Goal: Task Accomplishment & Management: Use online tool/utility

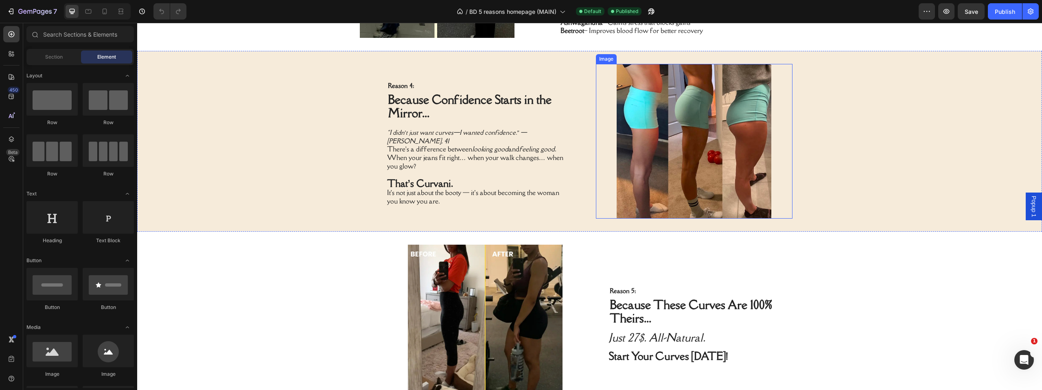
scroll to position [852, 0]
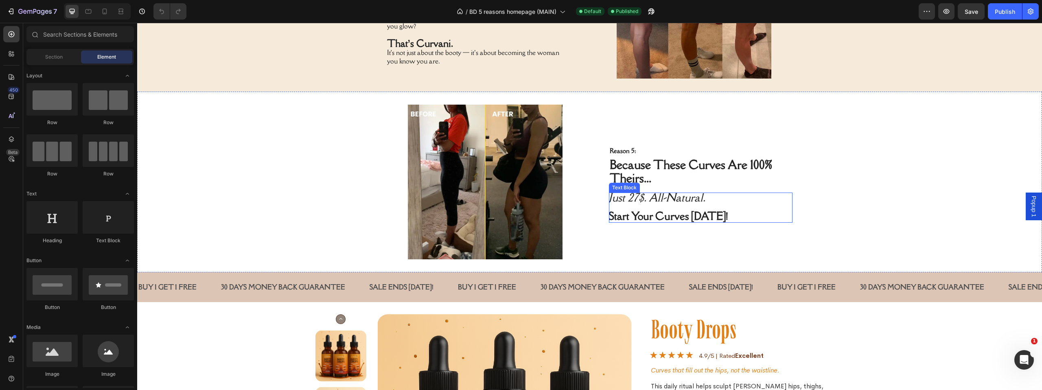
click at [645, 198] on icon "Just 27$. All-Natural." at bounding box center [657, 197] width 96 height 15
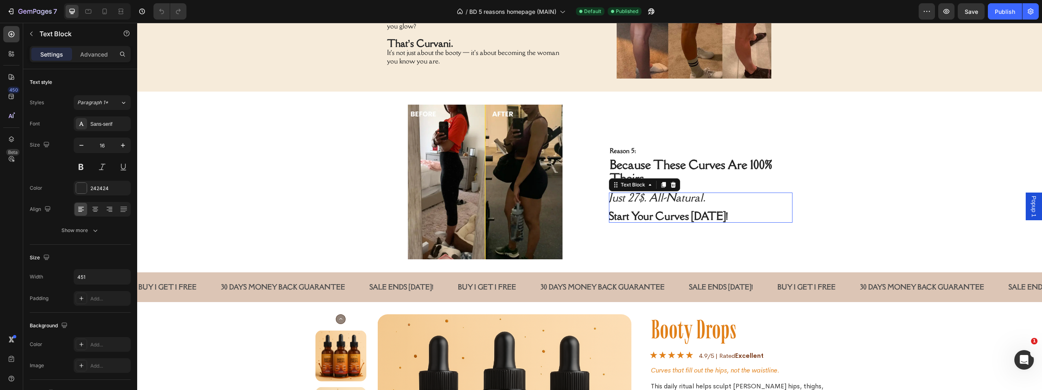
click at [645, 198] on icon "Just 27$. All-Natural." at bounding box center [657, 197] width 96 height 15
click at [697, 200] on icon "Just 27$. All-Natural." at bounding box center [657, 197] width 96 height 15
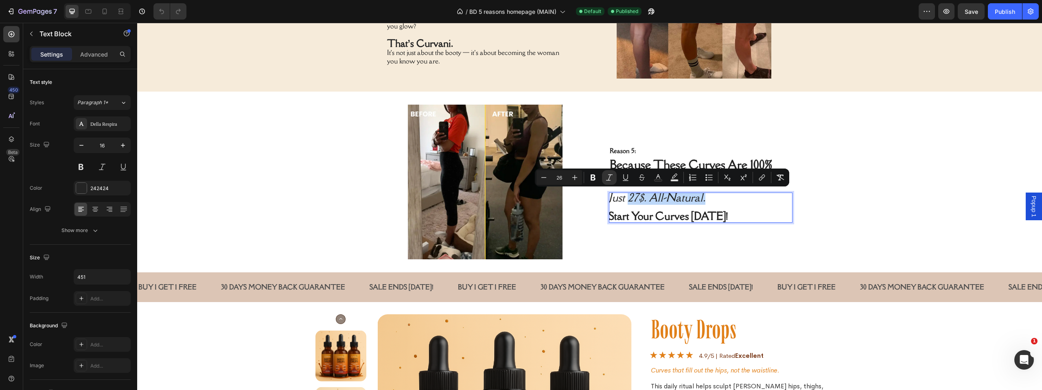
drag, startPoint x: 701, startPoint y: 198, endPoint x: 625, endPoint y: 197, distance: 76.5
click at [625, 197] on p "Just 27$. All-Natural." at bounding box center [700, 198] width 183 height 10
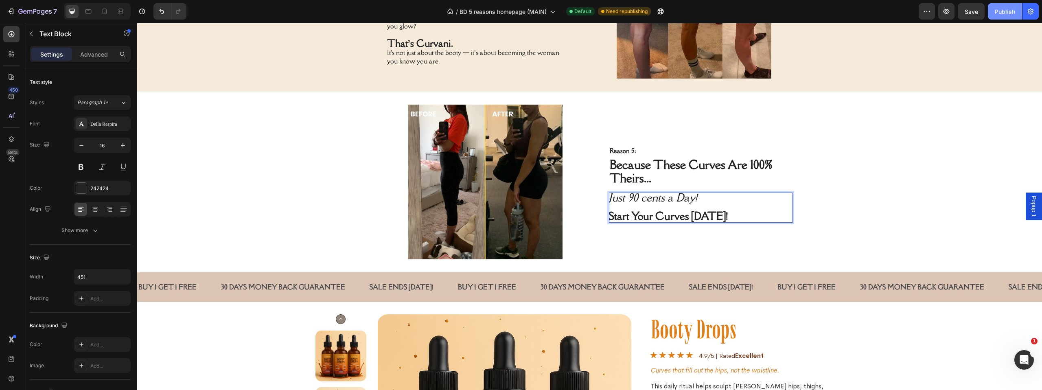
click at [999, 14] on div "Publish" at bounding box center [1005, 11] width 20 height 9
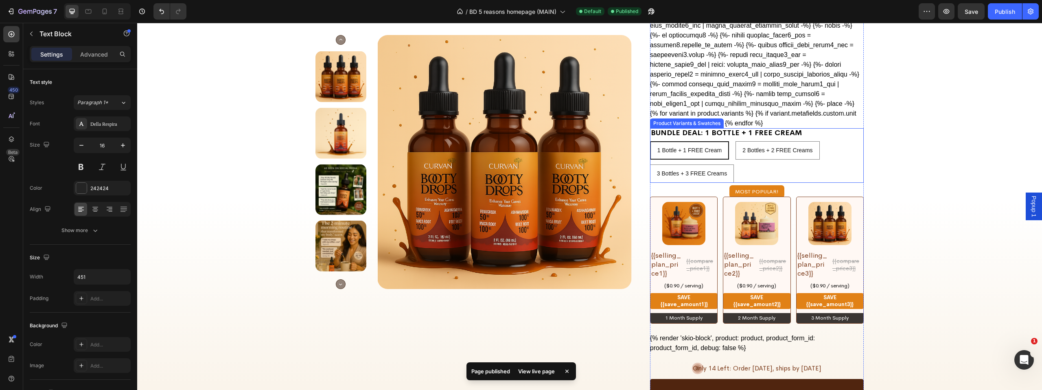
scroll to position [1644, 0]
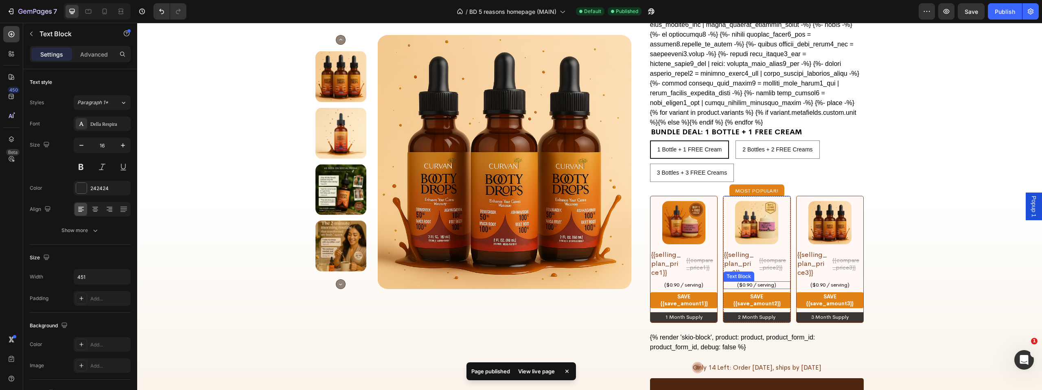
click at [743, 282] on p "($0.90 / serving)" at bounding box center [756, 285] width 65 height 6
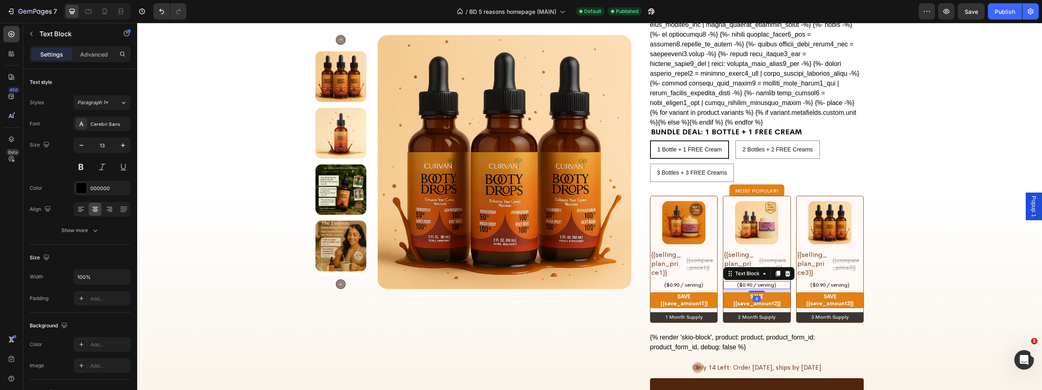
click at [750, 282] on p "($0.90 / serving)" at bounding box center [756, 285] width 65 height 6
click at [822, 282] on p "($0.90 / serving)" at bounding box center [830, 285] width 65 height 6
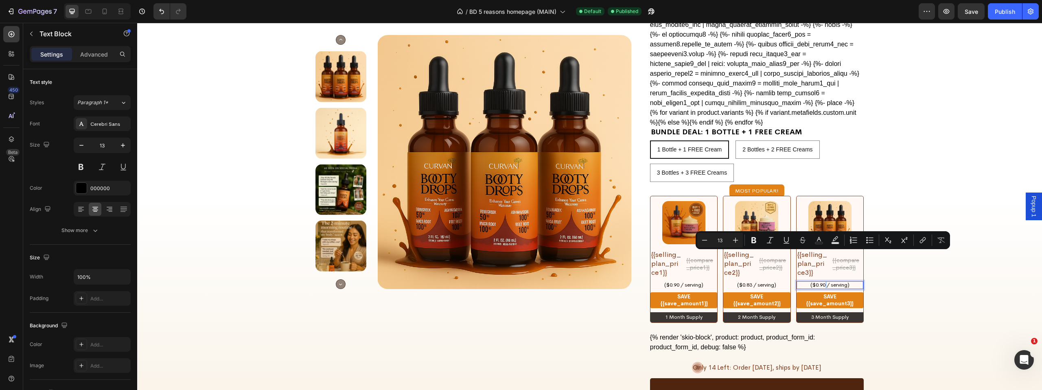
click at [821, 282] on p "($0.90 / serving)" at bounding box center [830, 285] width 65 height 6
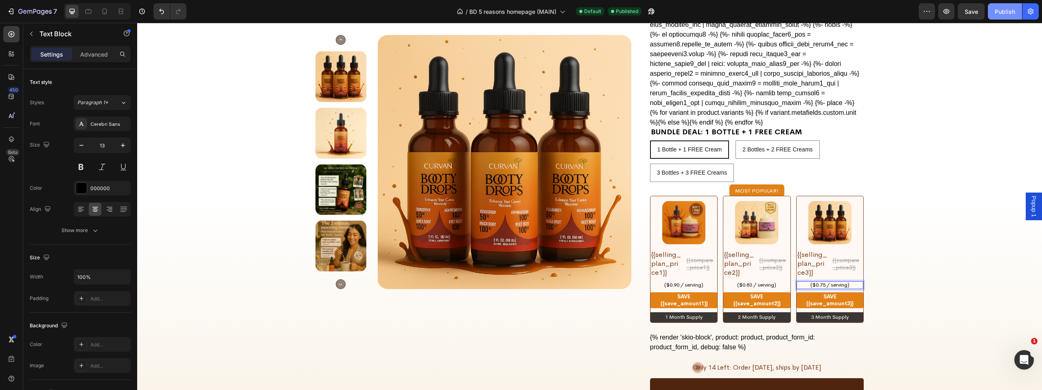
click at [996, 9] on div "Publish" at bounding box center [1005, 11] width 20 height 9
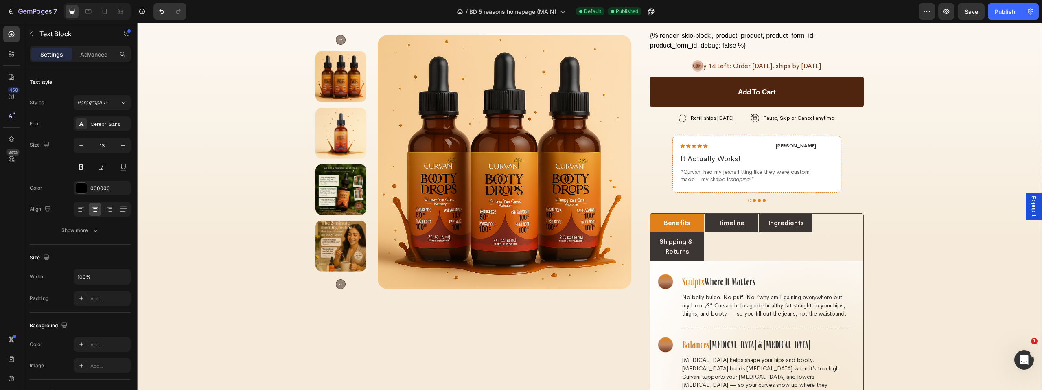
scroll to position [2102, 0]
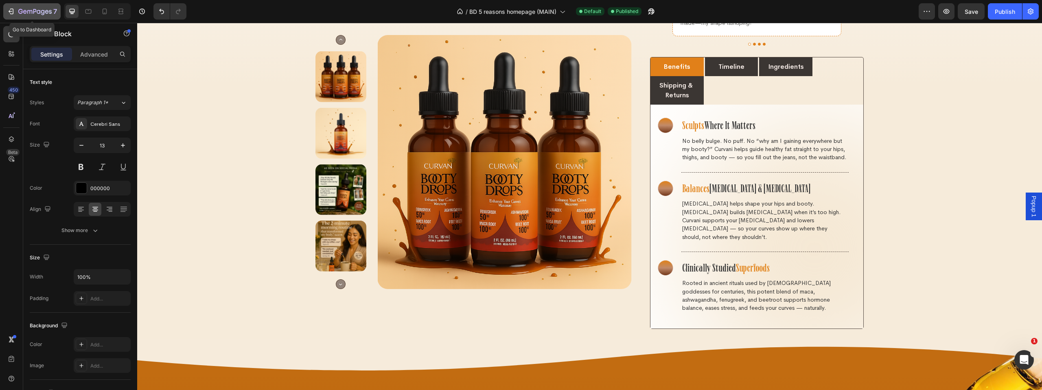
click at [13, 9] on icon "button" at bounding box center [11, 11] width 8 height 8
